Goal: Task Accomplishment & Management: Manage account settings

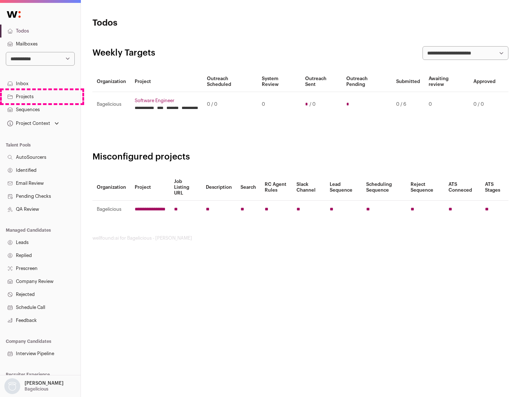
click at [40, 96] on link "Projects" at bounding box center [40, 96] width 81 height 13
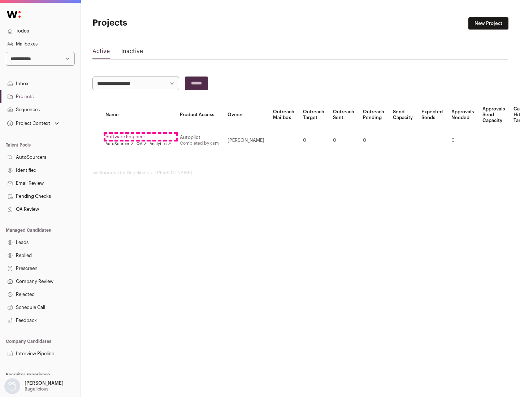
click at [140, 137] on link "Software Engineer" at bounding box center [138, 137] width 66 height 6
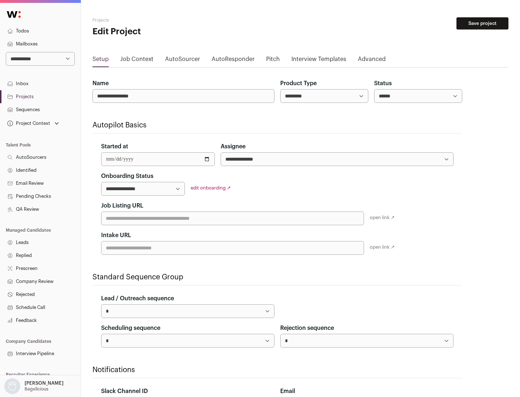
click at [482, 23] on button "Save project" at bounding box center [482, 23] width 52 height 12
